Goal: Information Seeking & Learning: Compare options

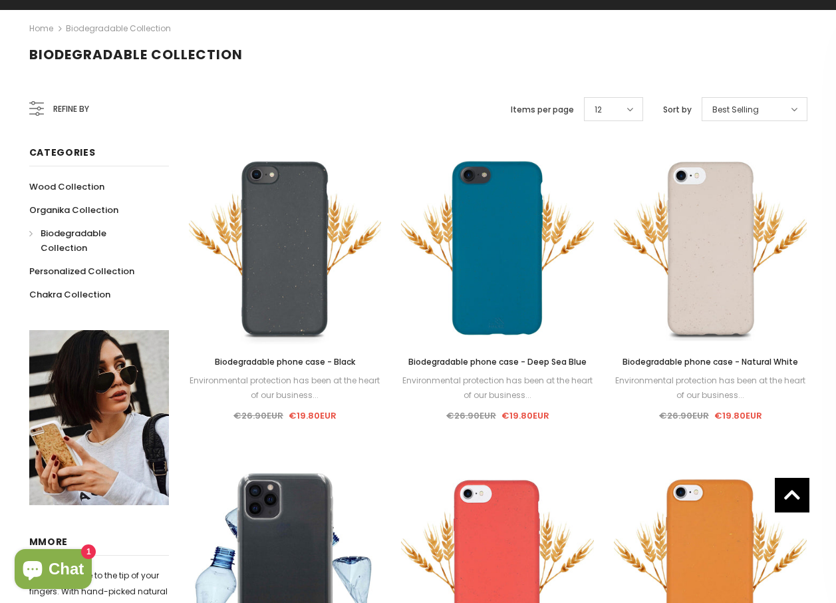
scroll to position [200, 0]
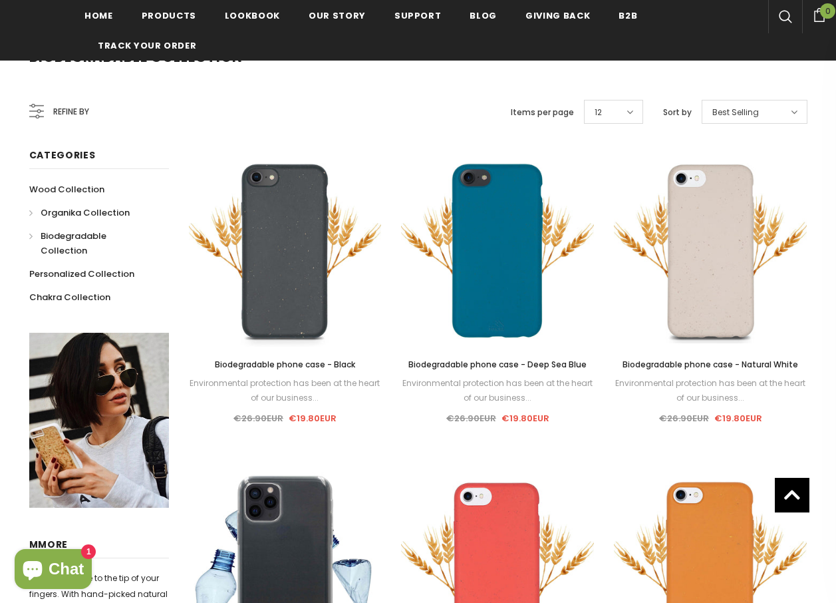
click at [67, 211] on span "Organika Collection" at bounding box center [85, 212] width 89 height 13
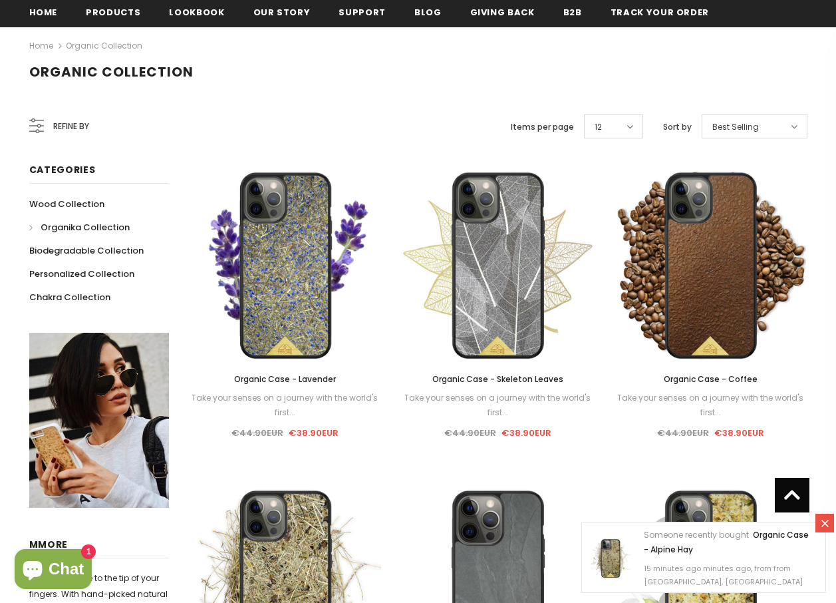
scroll to position [133, 0]
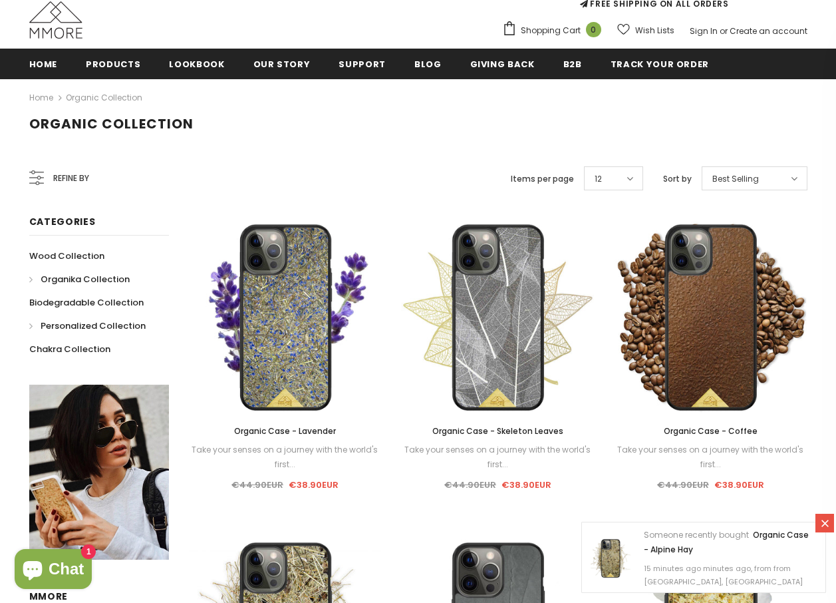
click at [72, 323] on span "Personalized Collection" at bounding box center [93, 325] width 105 height 13
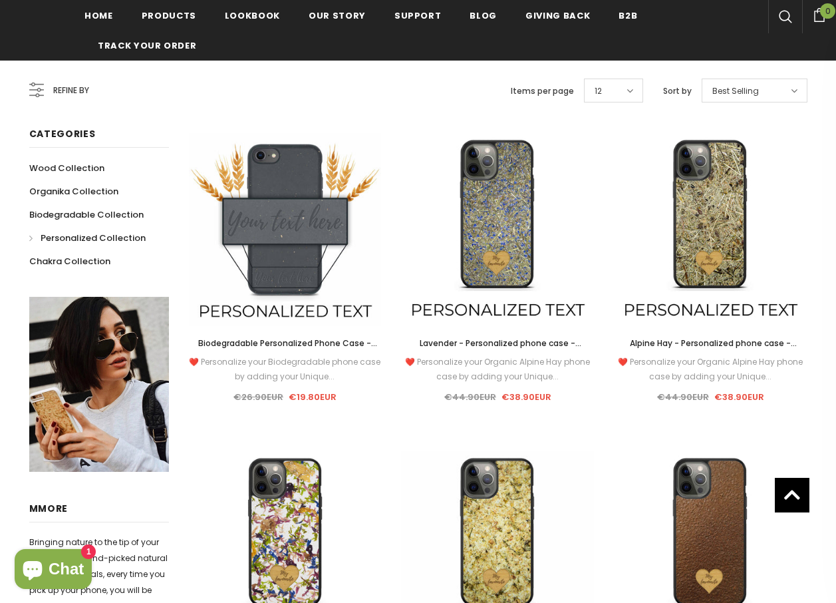
scroll to position [25, 0]
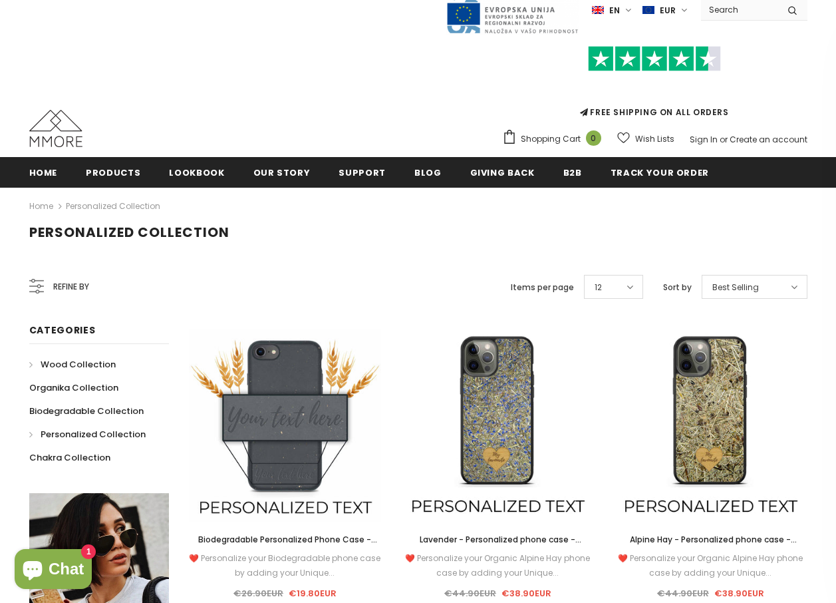
click at [78, 364] on span "Wood Collection" at bounding box center [78, 364] width 75 height 13
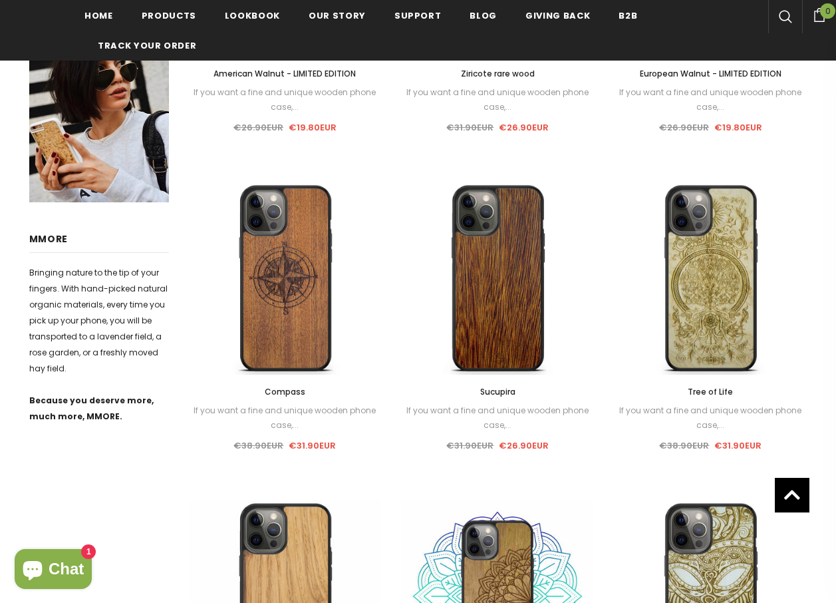
scroll to position [227, 0]
